Goal: Task Accomplishment & Management: Use online tool/utility

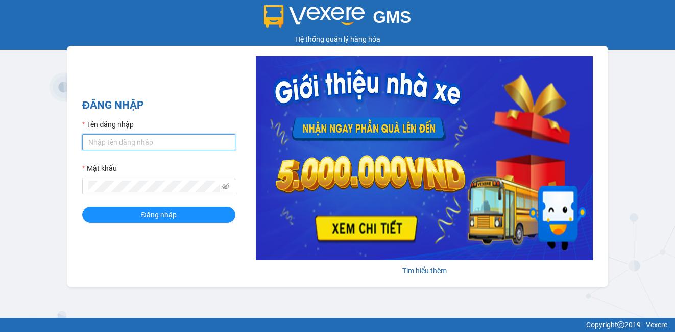
click at [149, 146] on input "Tên đăng nhập" at bounding box center [158, 142] width 153 height 16
type input "huongdh.minhquoc"
click at [82, 207] on button "Đăng nhập" at bounding box center [158, 215] width 153 height 16
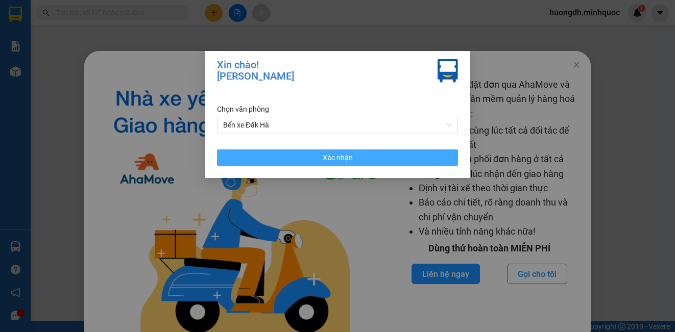
click at [241, 154] on button "Xác nhận" at bounding box center [337, 158] width 241 height 16
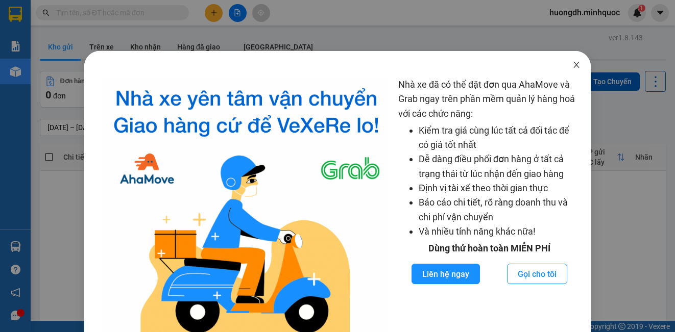
click at [572, 64] on icon "close" at bounding box center [576, 65] width 8 height 8
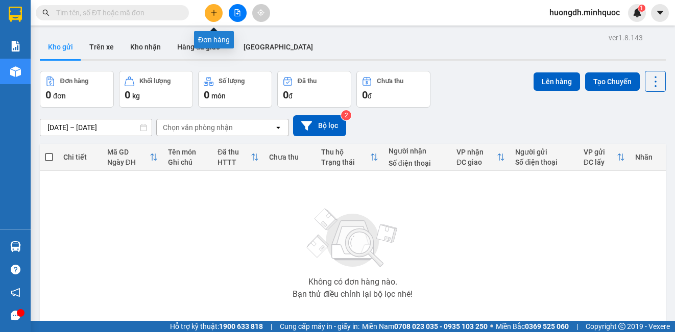
click at [211, 13] on icon "plus" at bounding box center [213, 12] width 7 height 7
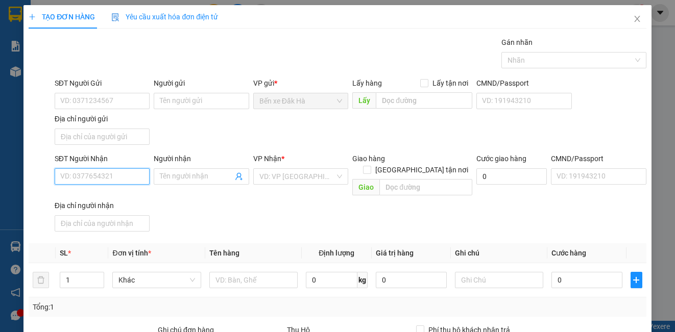
click at [87, 175] on input "SĐT Người Nhận" at bounding box center [102, 176] width 95 height 16
type input "0913404888"
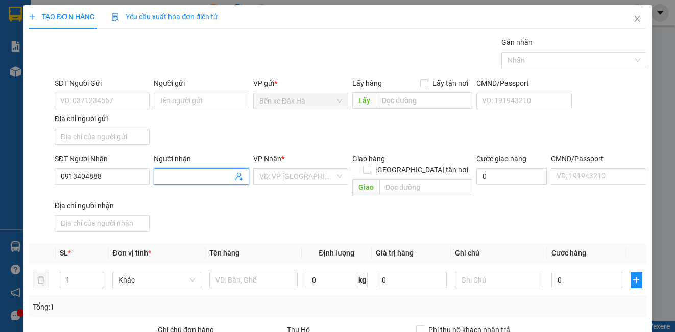
click at [166, 177] on input "Người nhận" at bounding box center [196, 176] width 73 height 11
type input "Hùng"
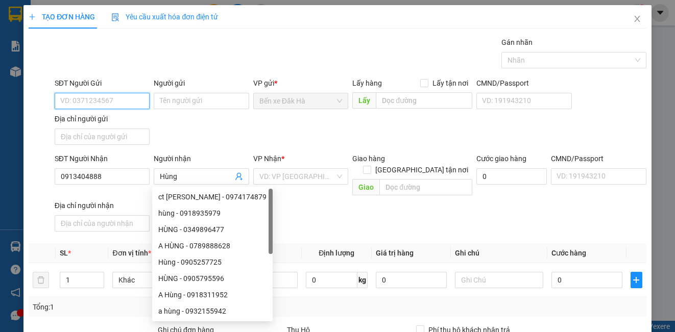
click at [97, 100] on input "SĐT Người Gửi" at bounding box center [102, 101] width 95 height 16
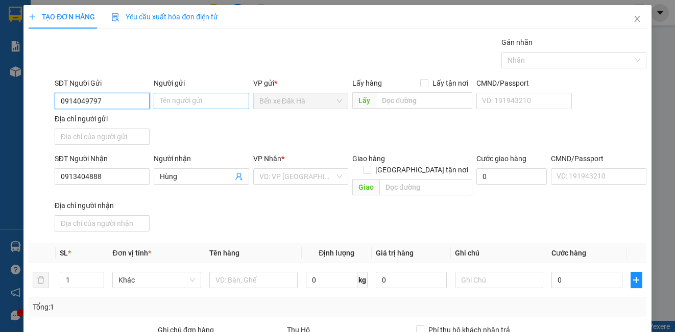
type input "0914049797"
click at [170, 103] on input "Người gửi" at bounding box center [201, 101] width 95 height 16
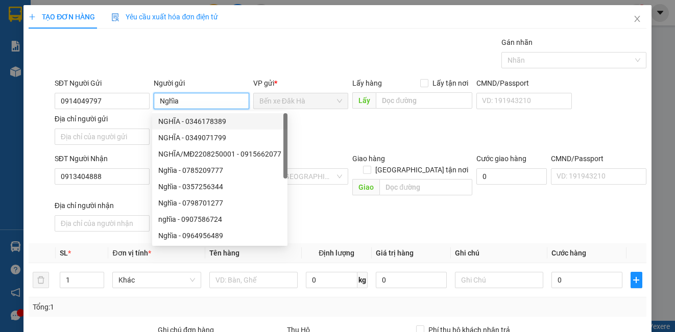
type input "Nghĩa"
click at [329, 133] on div "SĐT Người Gửi 0914049797 Người gửi Nghĩa VP gửi * Bến xe Đăk Hà Lấy hàng Lấy tậ…" at bounding box center [351, 113] width 596 height 71
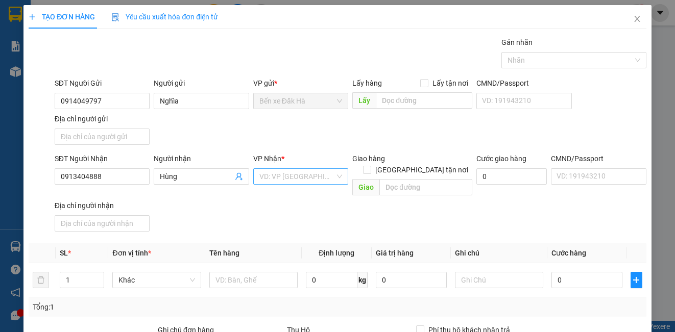
click at [331, 176] on div "VD: VP [GEOGRAPHIC_DATA]" at bounding box center [300, 176] width 95 height 16
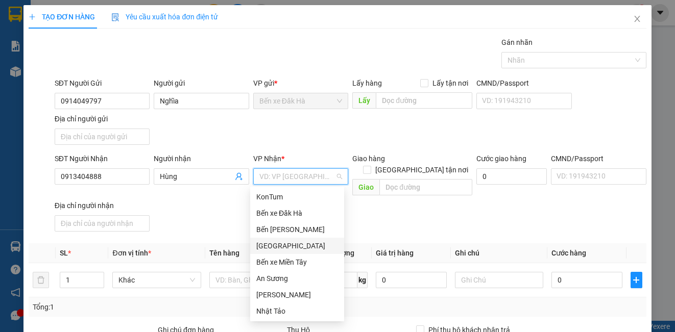
click at [274, 244] on div "[GEOGRAPHIC_DATA]" at bounding box center [297, 245] width 82 height 11
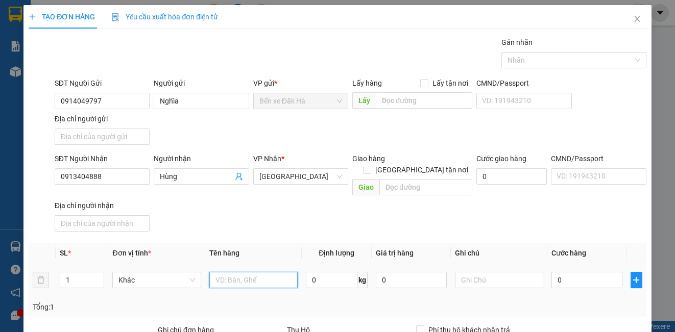
click at [254, 272] on input "text" at bounding box center [253, 280] width 88 height 16
type input "thùng"
click at [574, 272] on input "0" at bounding box center [586, 280] width 71 height 16
type input "5"
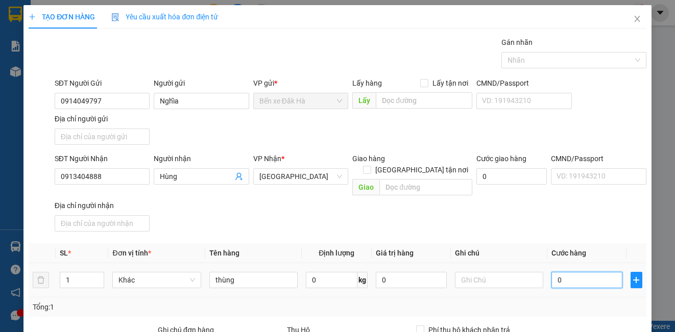
type input "5"
type input "50"
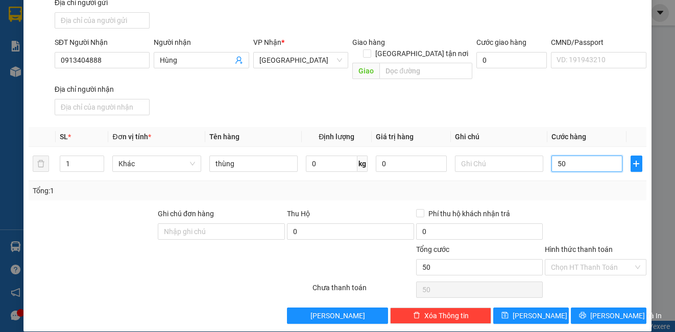
scroll to position [117, 0]
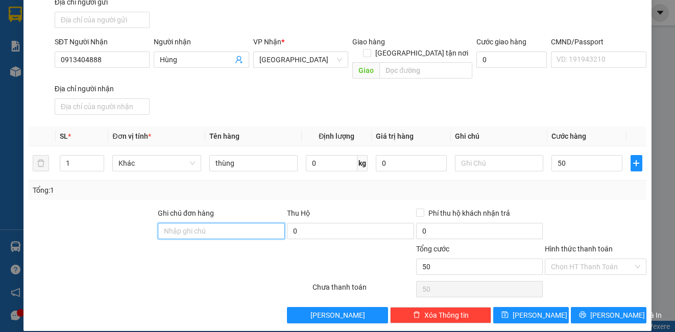
type input "50.000"
click at [209, 223] on input "Ghi chú đơn hàng" at bounding box center [221, 231] width 127 height 16
type input "DH"
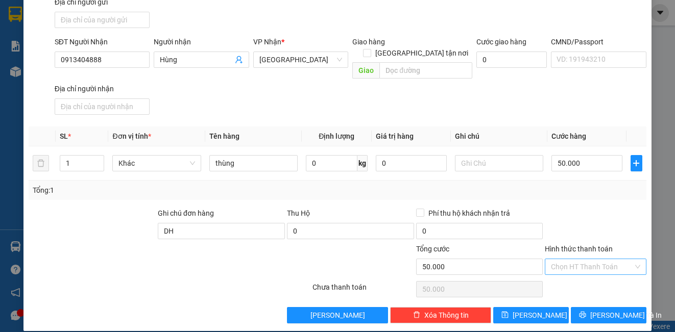
click at [562, 259] on input "Hình thức thanh toán" at bounding box center [592, 266] width 82 height 15
click at [560, 276] on div "Tại văn phòng" at bounding box center [589, 276] width 88 height 11
type input "0"
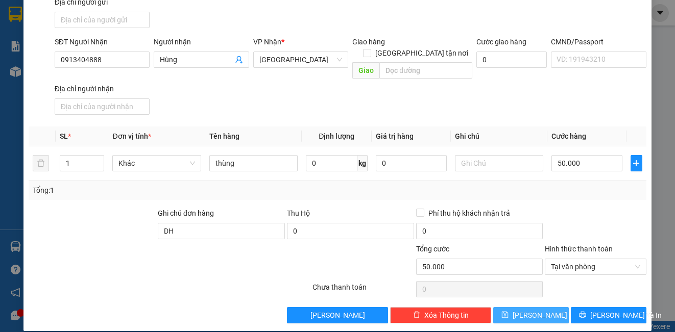
click at [551, 307] on button "[PERSON_NAME]" at bounding box center [531, 315] width 76 height 16
type input "0"
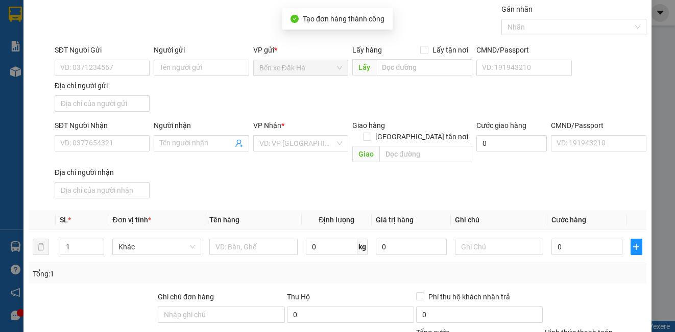
scroll to position [0, 0]
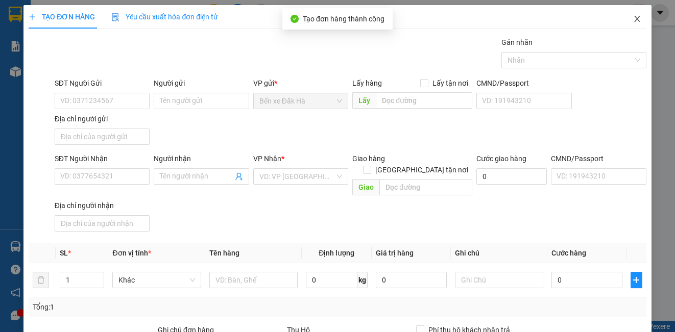
click at [633, 20] on icon "close" at bounding box center [637, 19] width 8 height 8
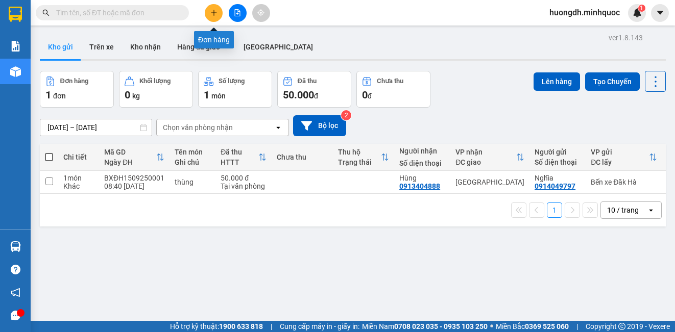
click at [212, 14] on icon "plus" at bounding box center [213, 12] width 7 height 7
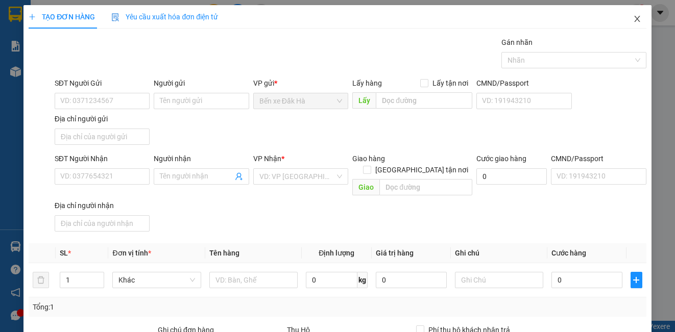
click at [634, 19] on icon "close" at bounding box center [637, 19] width 6 height 6
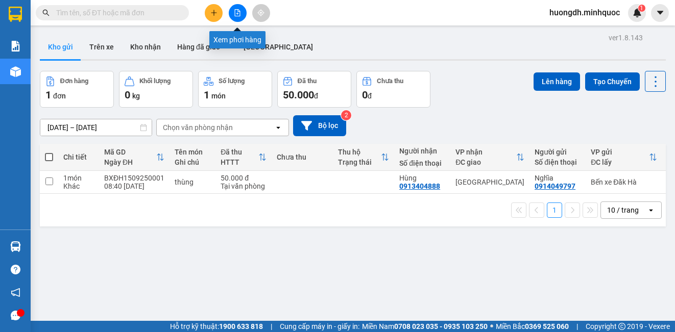
click at [237, 13] on icon "file-add" at bounding box center [238, 12] width 6 height 7
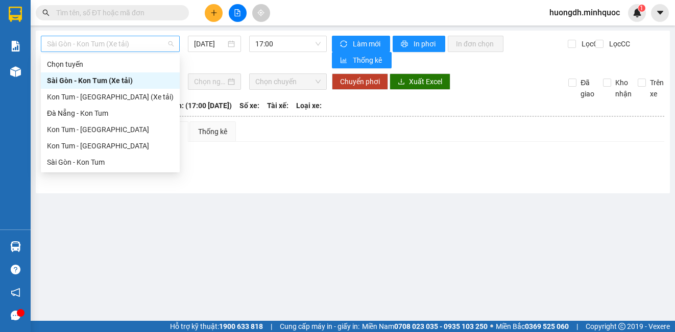
click at [94, 41] on span "Sài Gòn - Kon Tum (Xe tải)" at bounding box center [110, 43] width 127 height 15
click at [118, 167] on div "Sài Gòn - Kon Tum" at bounding box center [110, 162] width 127 height 11
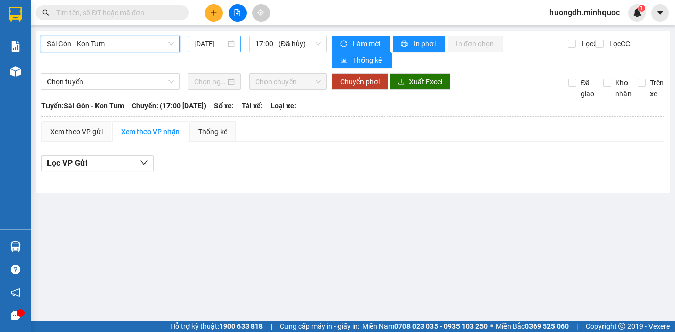
click at [210, 38] on input "[DATE]" at bounding box center [210, 43] width 32 height 11
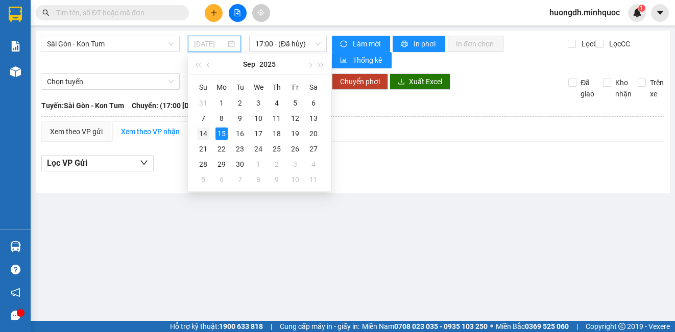
click at [202, 133] on div "14" at bounding box center [203, 134] width 12 height 12
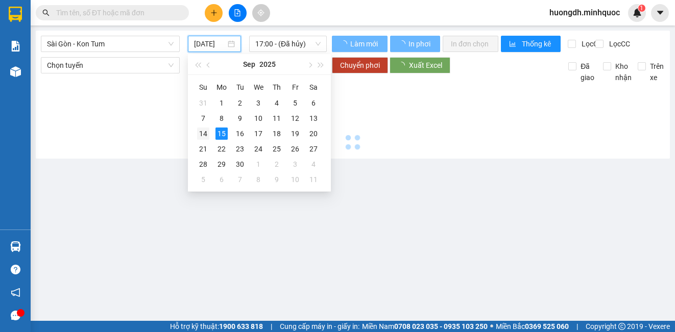
type input "[DATE]"
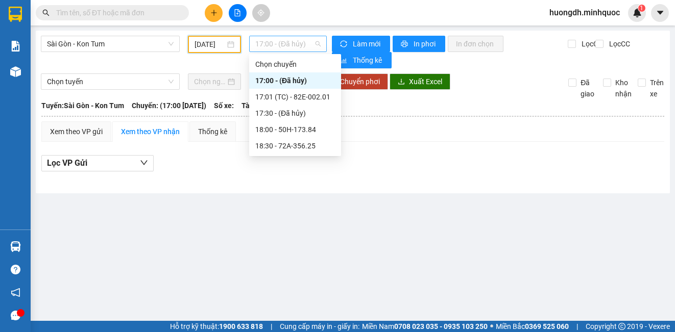
click at [268, 43] on span "17:00 - (Đã hủy)" at bounding box center [287, 43] width 65 height 15
click at [275, 97] on div "17:01 (TC) - 82E-002.01" at bounding box center [295, 96] width 80 height 11
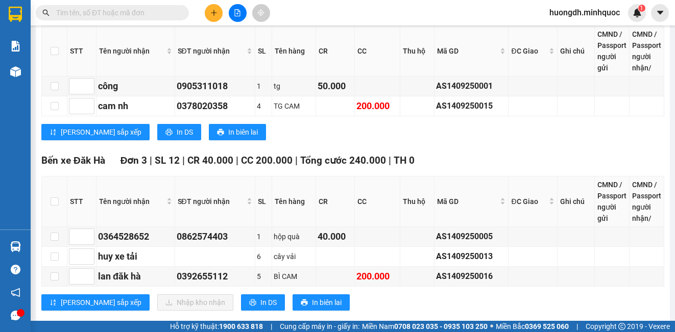
scroll to position [664, 0]
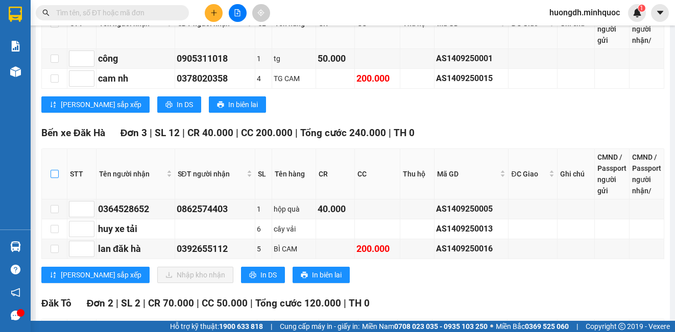
click at [57, 175] on input "checkbox" at bounding box center [55, 174] width 8 height 8
checkbox input "true"
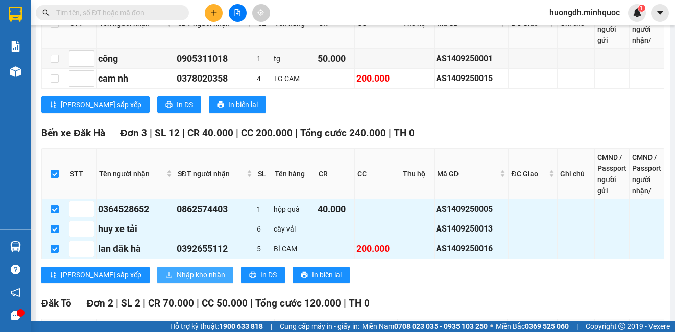
click at [177, 270] on span "Nhập kho nhận" at bounding box center [201, 275] width 49 height 11
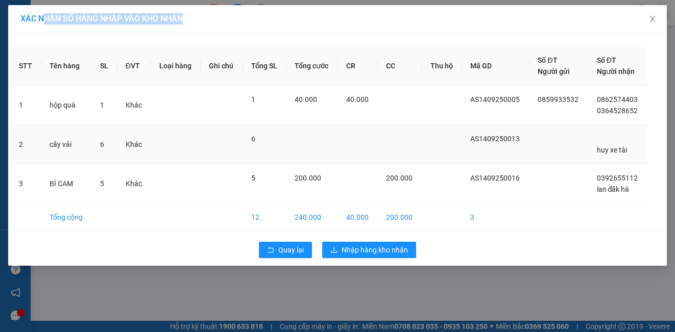
drag, startPoint x: 33, startPoint y: 13, endPoint x: 147, endPoint y: 141, distance: 172.2
click at [54, 106] on div "XÁC NHẬN SỐ HÀNG NHẬP VÀO KHO NHẬN STT Tên hàng SL ĐVT Loại hàng Ghi chú Tổng S…" at bounding box center [337, 135] width 659 height 261
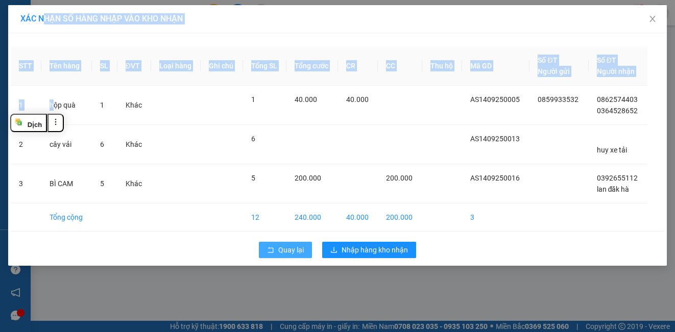
click at [271, 249] on icon "rollback" at bounding box center [270, 250] width 7 height 7
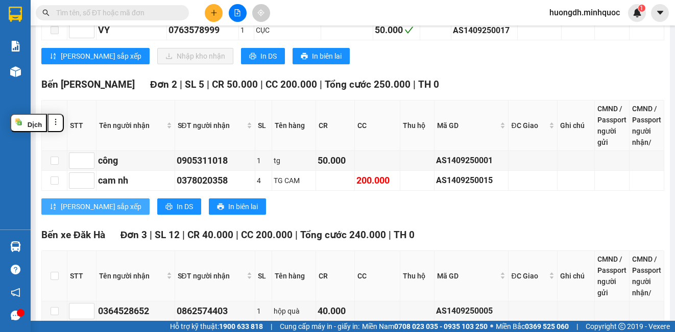
scroll to position [766, 0]
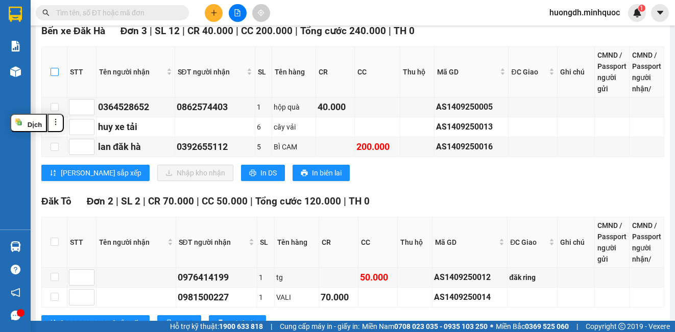
click at [53, 69] on input "checkbox" at bounding box center [55, 72] width 8 height 8
checkbox input "true"
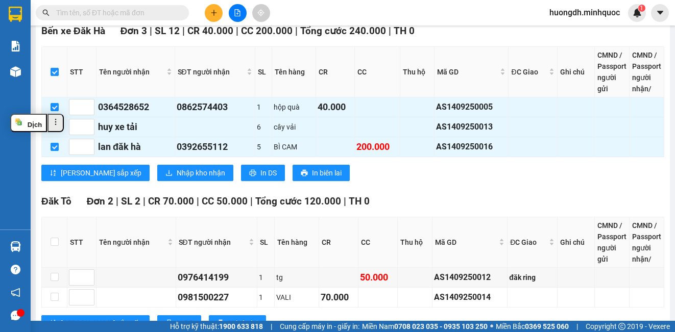
click at [56, 126] on button at bounding box center [55, 123] width 16 height 18
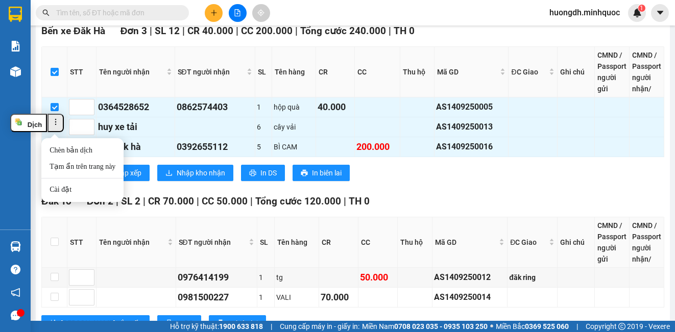
click at [54, 128] on button at bounding box center [55, 123] width 16 height 18
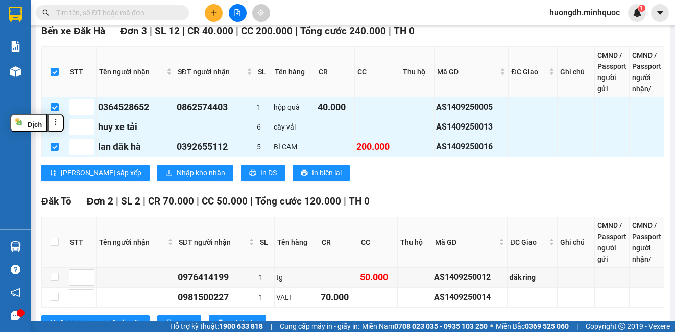
click at [417, 196] on div "Đăk Tô Đơn 2 | SL 2 | CR 70.000 | CC 50.000 | Tổng cước 120.000 | TH 0" at bounding box center [352, 201] width 623 height 15
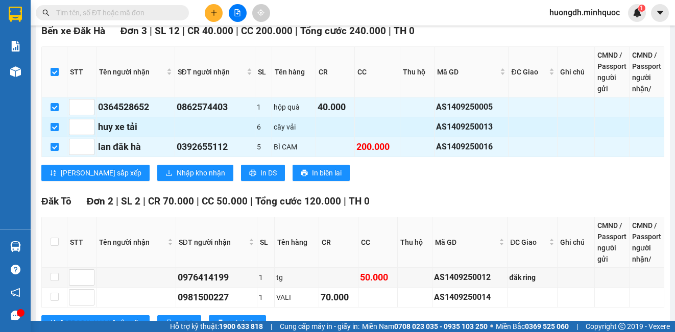
click at [52, 127] on input "checkbox" at bounding box center [55, 127] width 8 height 8
checkbox input "false"
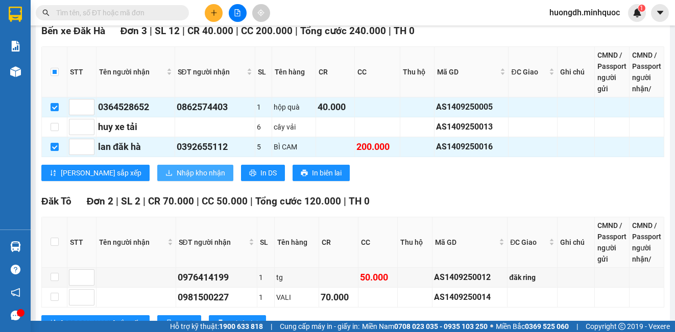
click at [177, 175] on span "Nhập kho nhận" at bounding box center [201, 172] width 49 height 11
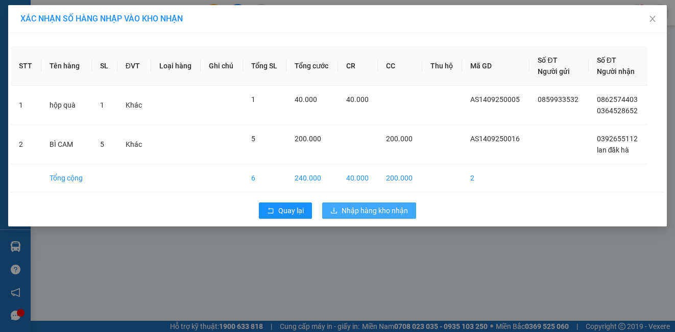
click at [353, 209] on span "Nhập hàng kho nhận" at bounding box center [375, 210] width 66 height 11
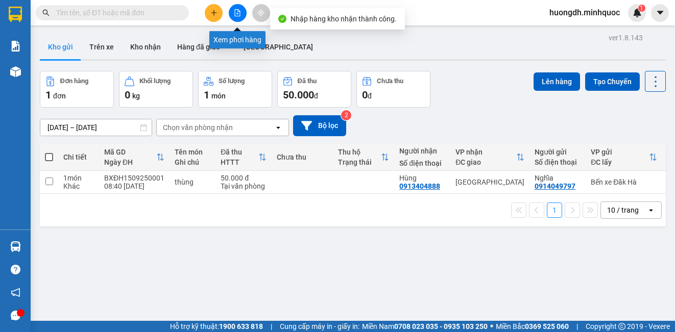
click at [235, 12] on icon "file-add" at bounding box center [238, 12] width 6 height 7
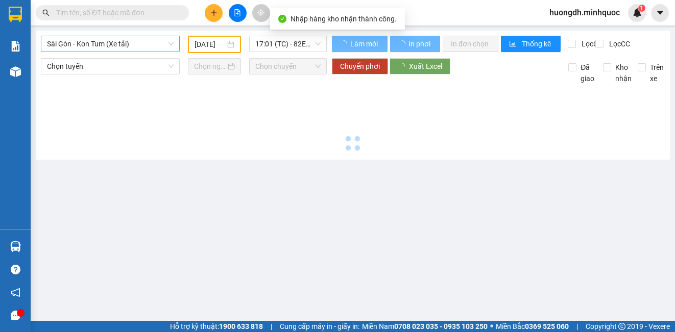
type input "[DATE]"
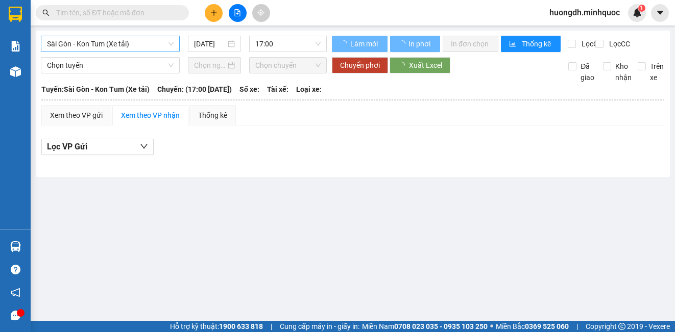
click at [89, 43] on span "Sài Gòn - Kon Tum (Xe tải)" at bounding box center [110, 43] width 127 height 15
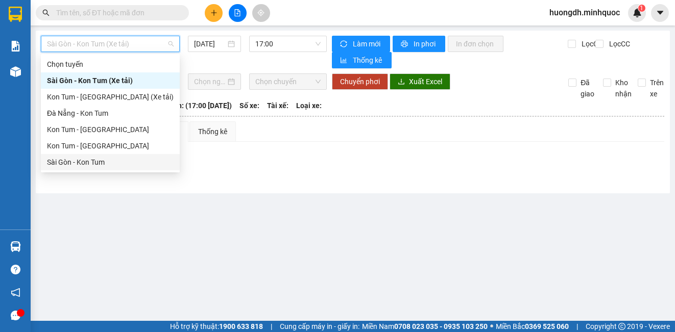
click at [97, 162] on div "Sài Gòn - Kon Tum" at bounding box center [110, 162] width 127 height 11
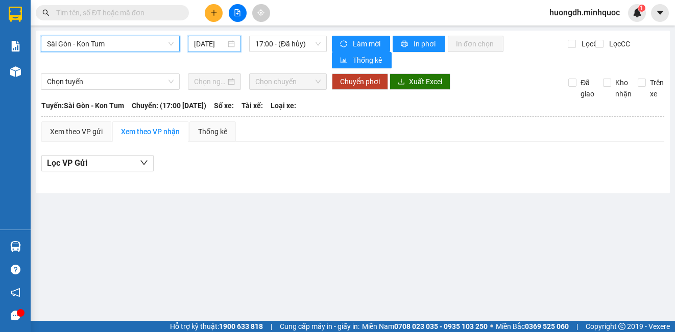
click at [200, 44] on input "[DATE]" at bounding box center [210, 43] width 32 height 11
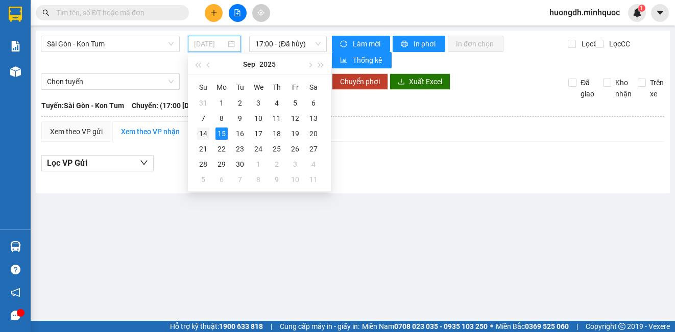
click at [206, 134] on div "14" at bounding box center [203, 134] width 12 height 12
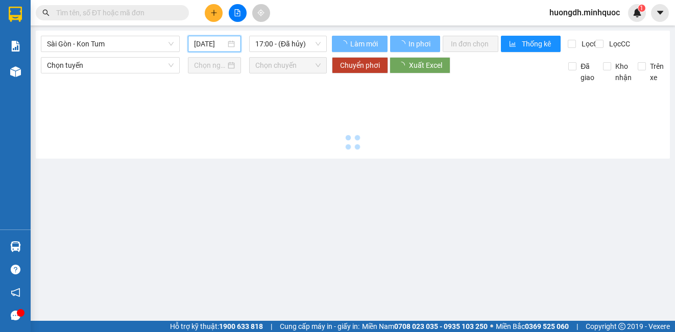
type input "[DATE]"
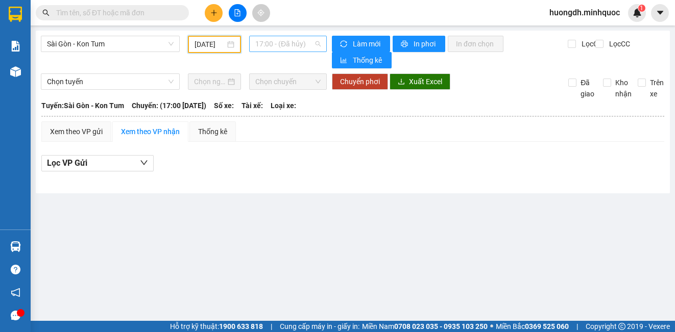
click at [285, 43] on span "17:00 - (Đã hủy)" at bounding box center [287, 43] width 65 height 15
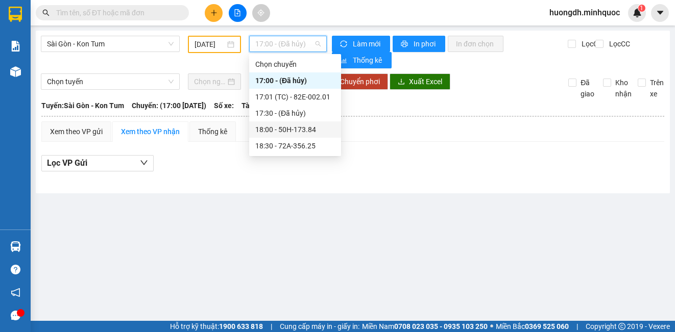
click at [289, 135] on div "18:00 - 50H-173.84" at bounding box center [295, 129] width 80 height 11
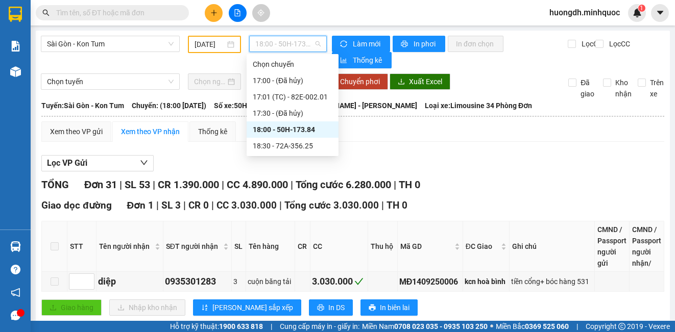
click at [287, 39] on span "18:00 - 50H-173.84" at bounding box center [287, 43] width 65 height 15
click at [286, 146] on div "18:30 - 72A-356.25" at bounding box center [293, 145] width 80 height 11
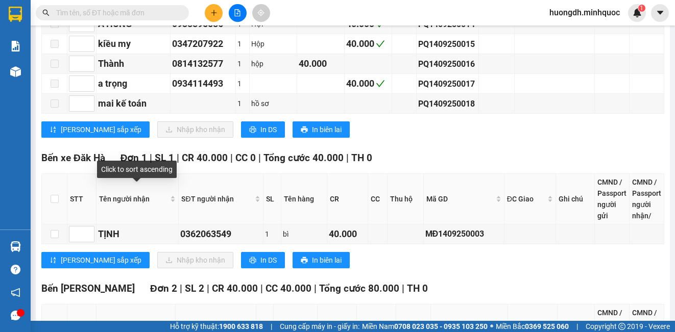
scroll to position [1021, 0]
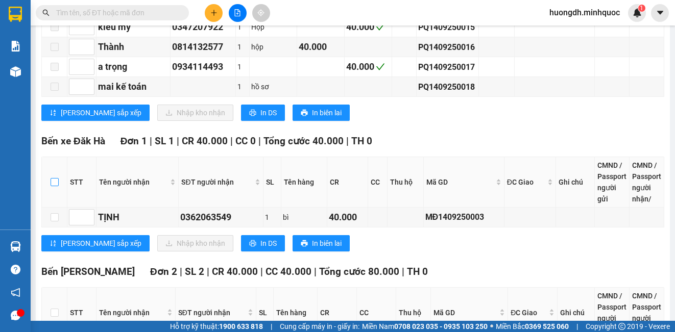
click at [55, 182] on input "checkbox" at bounding box center [55, 182] width 8 height 8
checkbox input "true"
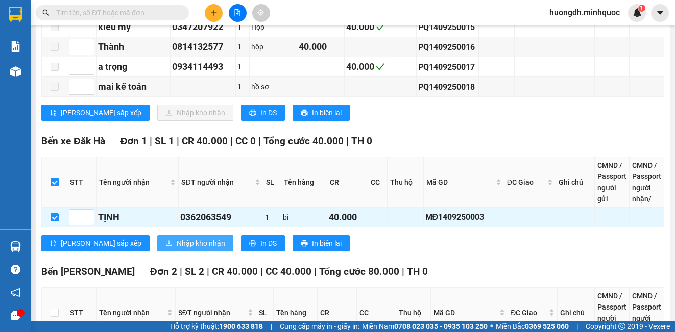
click at [177, 240] on span "Nhập kho nhận" at bounding box center [201, 243] width 49 height 11
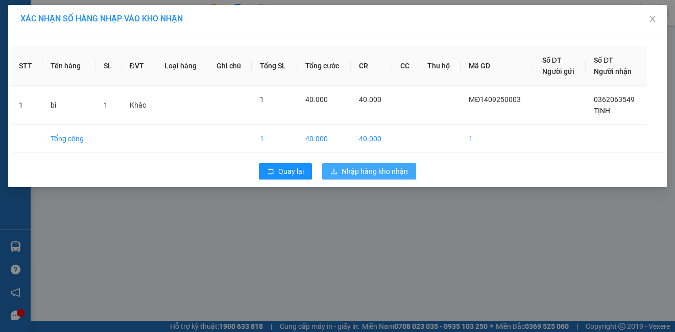
click at [358, 169] on span "Nhập hàng kho nhận" at bounding box center [375, 171] width 66 height 11
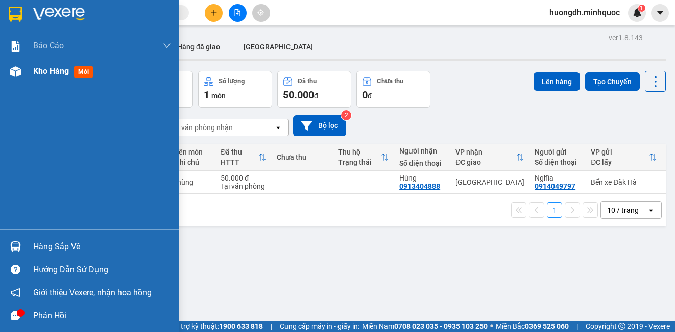
click at [16, 74] on img at bounding box center [15, 71] width 11 height 11
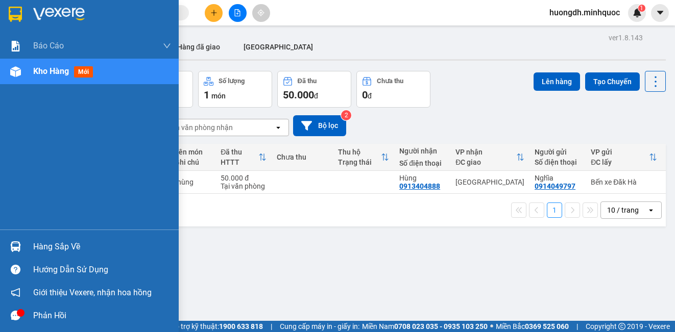
click at [16, 77] on img at bounding box center [15, 71] width 11 height 11
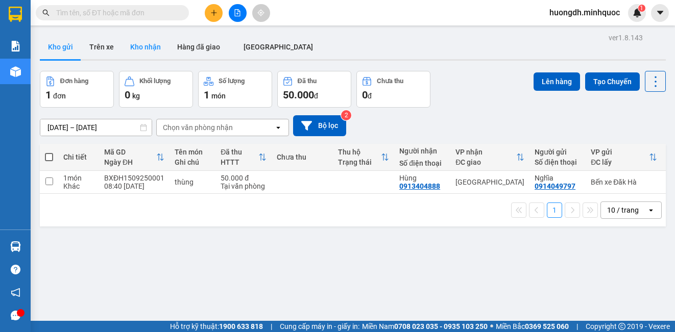
click at [138, 47] on button "Kho nhận" at bounding box center [145, 47] width 47 height 25
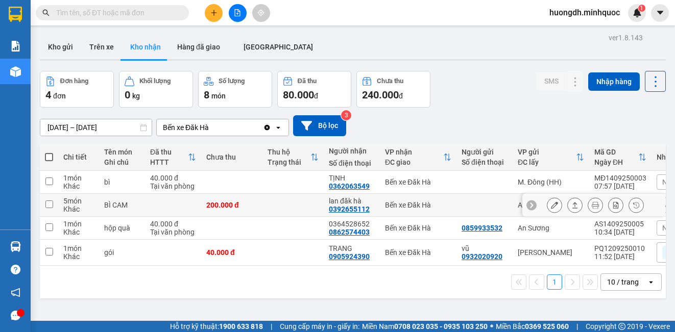
click at [551, 207] on icon at bounding box center [554, 205] width 7 height 7
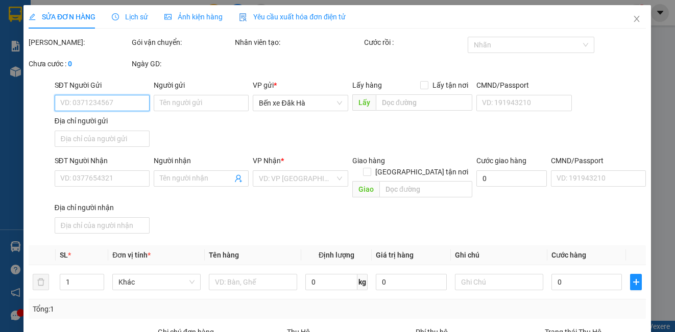
type input "0392655112"
type input "lan đăk hà"
type input "200.000"
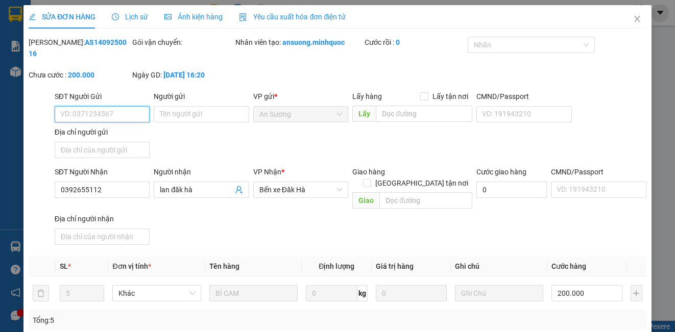
scroll to position [130, 0]
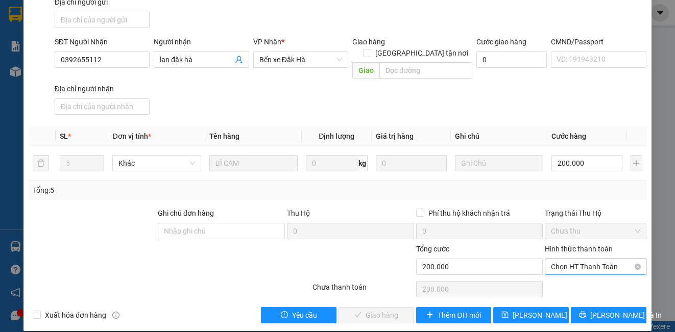
click at [597, 259] on span "Chọn HT Thanh Toán" at bounding box center [595, 266] width 89 height 15
click at [591, 283] on div "Tại văn phòng" at bounding box center [589, 276] width 100 height 16
type input "0"
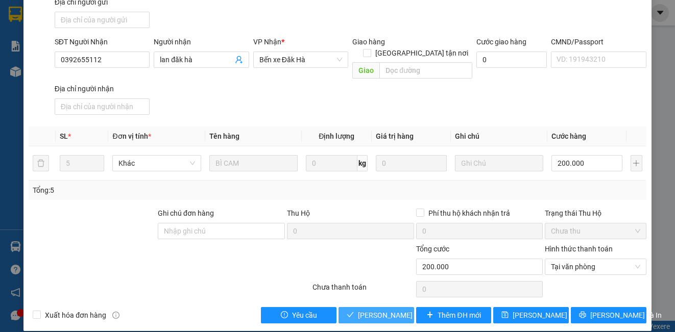
click at [371, 310] on span "[PERSON_NAME] và Giao hàng" at bounding box center [407, 315] width 98 height 11
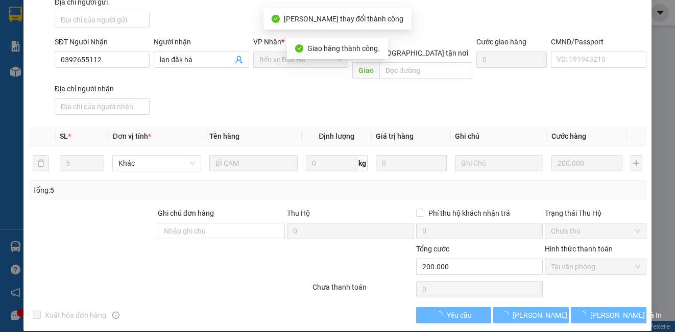
scroll to position [0, 0]
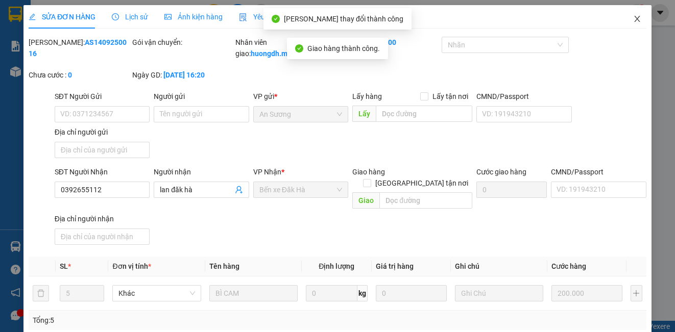
click at [633, 16] on icon "close" at bounding box center [637, 19] width 8 height 8
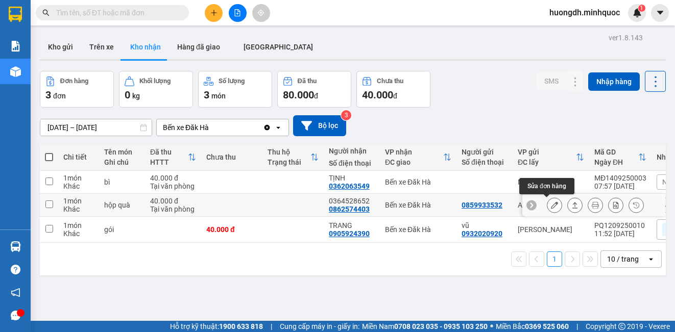
click at [551, 202] on icon at bounding box center [554, 205] width 7 height 7
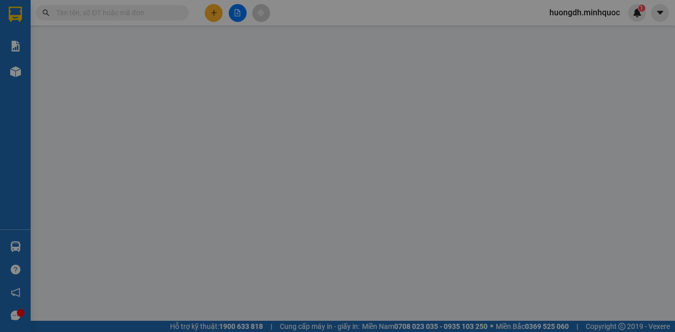
type input "0859933532"
type input "0862574403"
type input "0364528652"
type input "40.000"
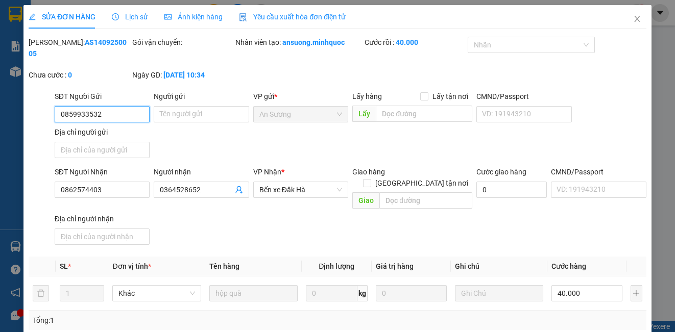
scroll to position [114, 0]
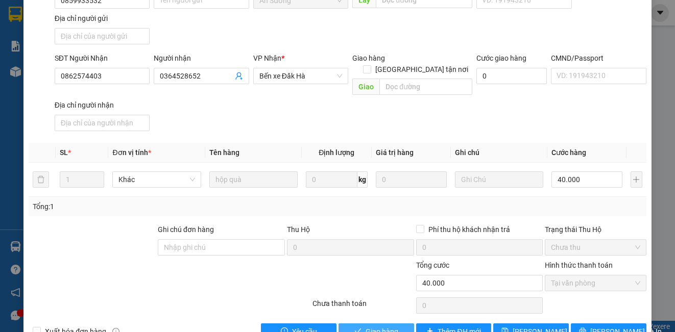
click at [360, 324] on button "Giao hàng" at bounding box center [377, 332] width 76 height 16
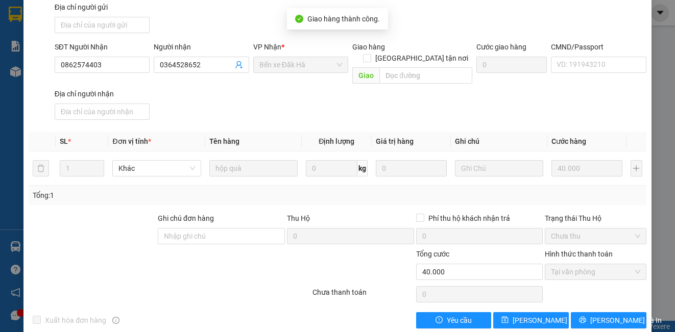
scroll to position [0, 0]
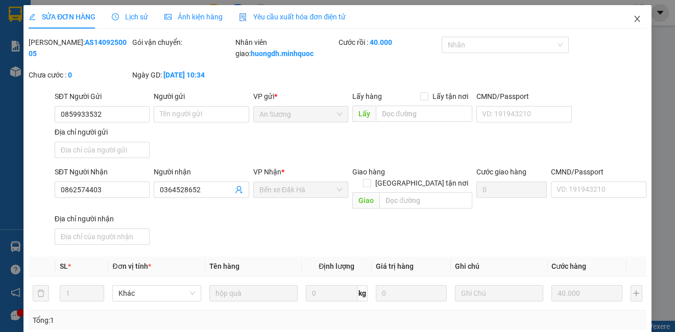
click at [633, 19] on icon "close" at bounding box center [637, 19] width 8 height 8
